Goal: Information Seeking & Learning: Learn about a topic

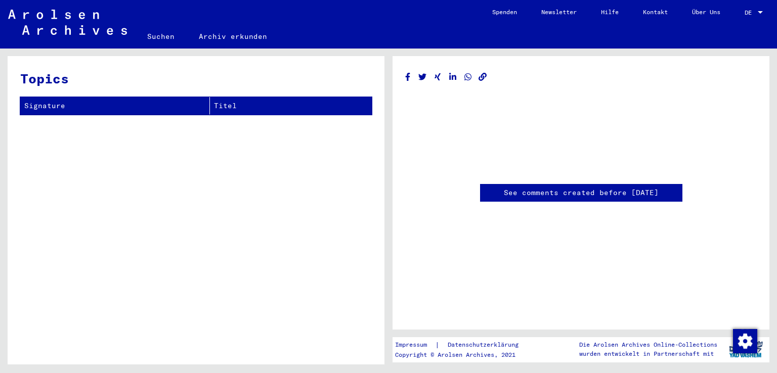
drag, startPoint x: 0, startPoint y: 0, endPoint x: 445, endPoint y: 213, distance: 493.7
click at [445, 202] on div "See comments created before [DATE]" at bounding box center [581, 135] width 352 height 133
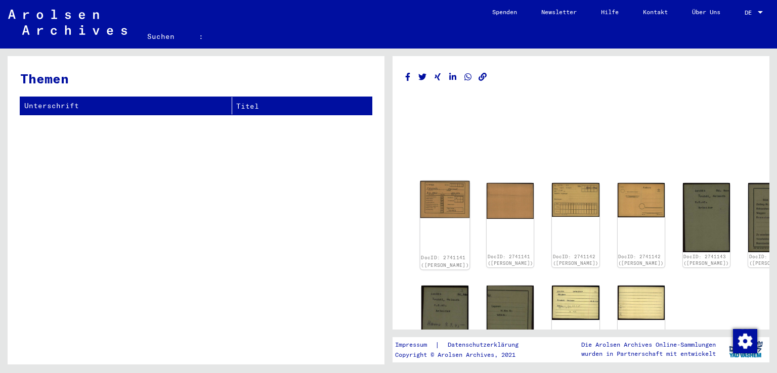
click at [443, 204] on img at bounding box center [445, 199] width 50 height 37
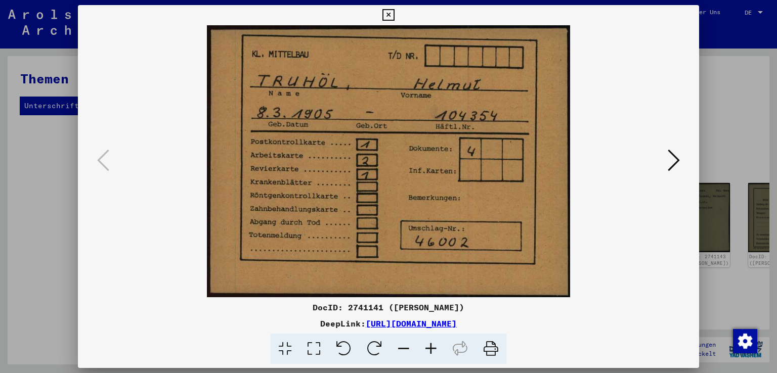
click at [678, 158] on icon at bounding box center [674, 160] width 12 height 24
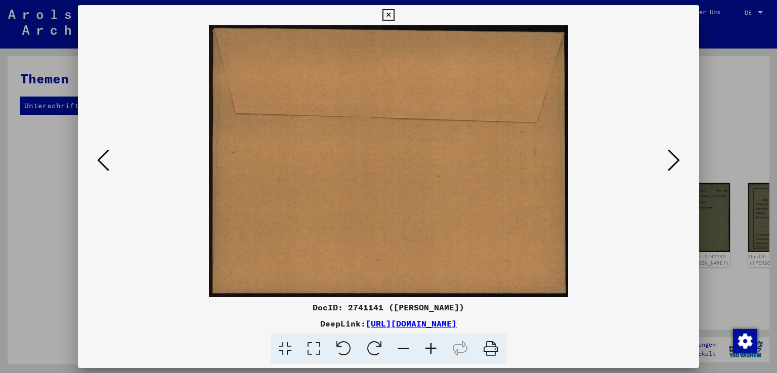
click at [678, 158] on icon at bounding box center [674, 160] width 12 height 24
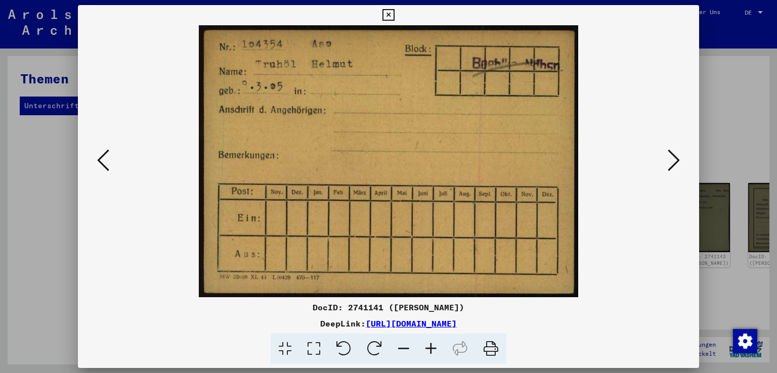
click at [678, 158] on icon at bounding box center [674, 160] width 12 height 24
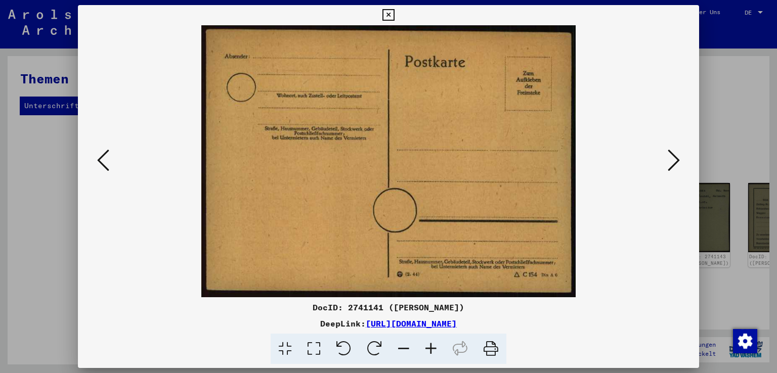
click at [678, 158] on icon at bounding box center [674, 160] width 12 height 24
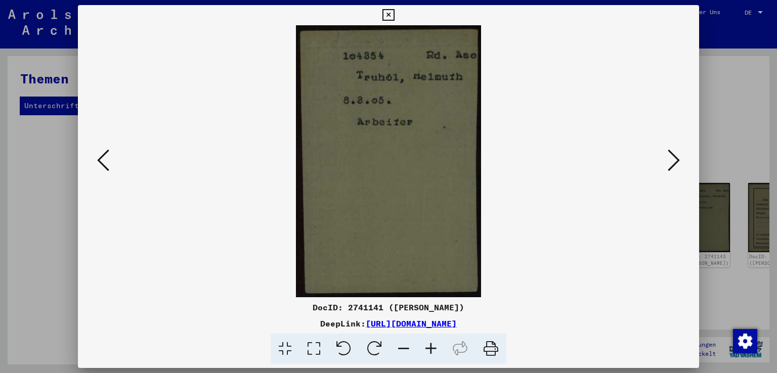
click at [678, 158] on icon at bounding box center [674, 160] width 12 height 24
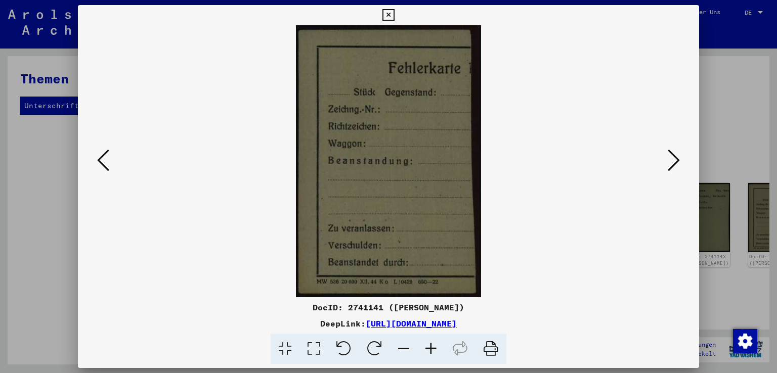
click at [678, 158] on icon at bounding box center [674, 160] width 12 height 24
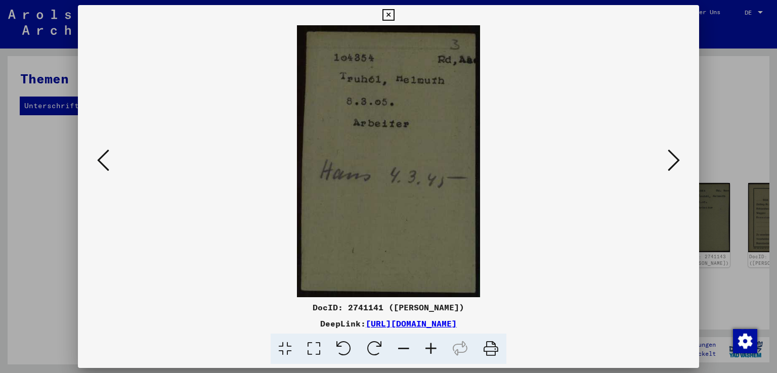
click at [678, 158] on icon at bounding box center [674, 160] width 12 height 24
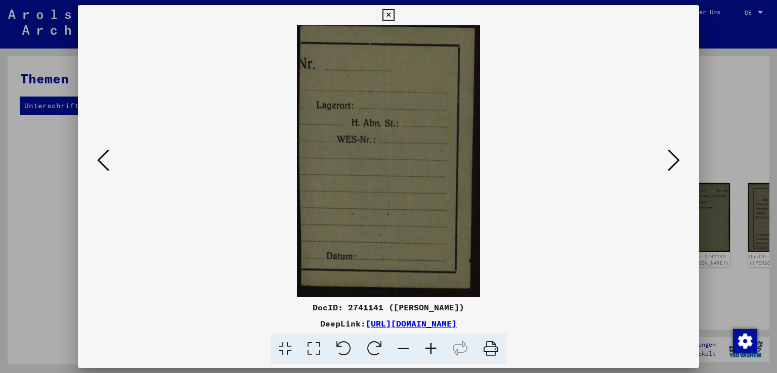
click at [678, 158] on icon at bounding box center [674, 160] width 12 height 24
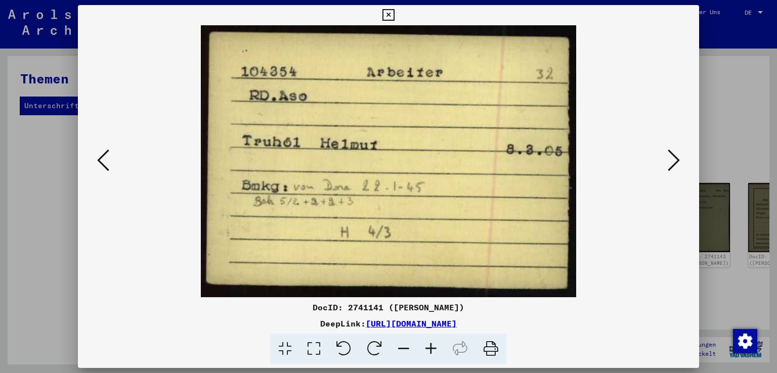
click at [678, 158] on icon at bounding box center [674, 160] width 12 height 24
